Goal: Transaction & Acquisition: Download file/media

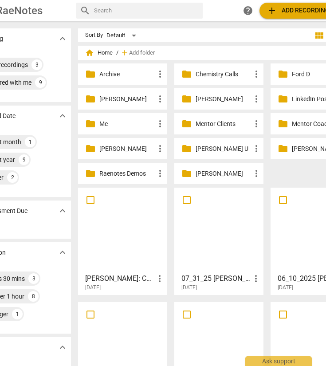
scroll to position [0, 33]
click at [199, 171] on p "[PERSON_NAME]" at bounding box center [222, 173] width 55 height 9
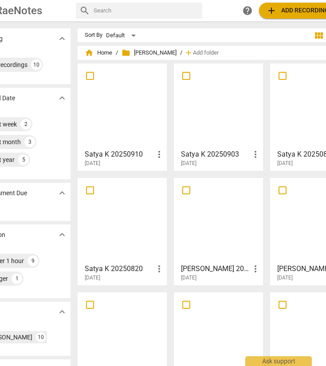
click at [117, 154] on h3 "Satya K 20250910" at bounding box center [119, 154] width 69 height 11
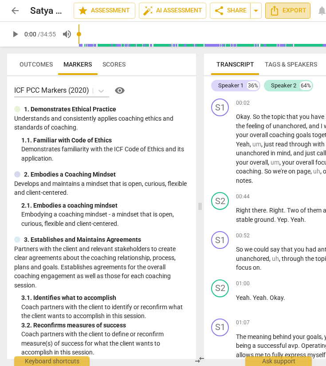
click at [278, 8] on icon "Export" at bounding box center [274, 10] width 11 height 11
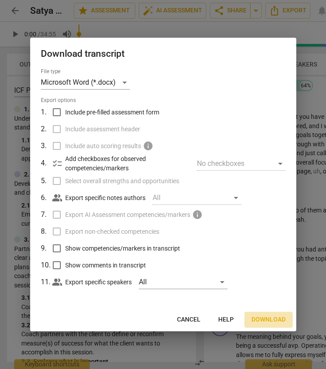
click at [265, 319] on span "Download" at bounding box center [268, 319] width 34 height 9
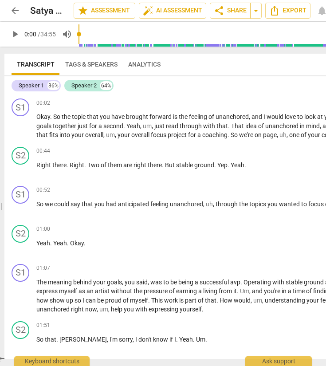
drag, startPoint x: 200, startPoint y: 205, endPoint x: -9, endPoint y: 188, distance: 209.5
click at [0, 0] on html "arrow_back Satya K 20250910 edit star Assessment auto_fix_high AI Assessment sh…" at bounding box center [163, 0] width 326 height 0
